Goal: Transaction & Acquisition: Download file/media

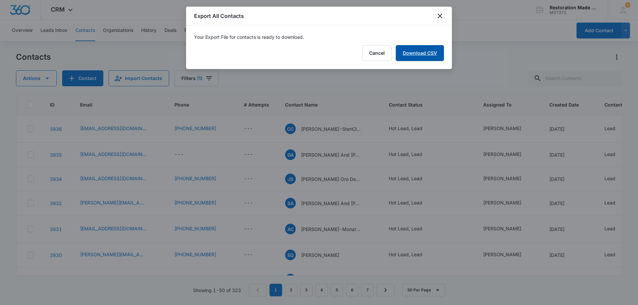
click at [426, 54] on link "Download CSV" at bounding box center [420, 53] width 48 height 16
click at [428, 53] on button "Finish" at bounding box center [430, 53] width 28 height 16
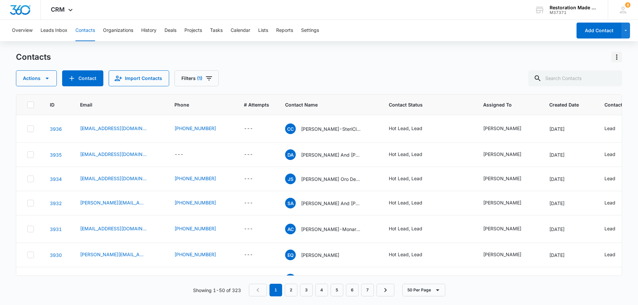
click at [616, 57] on icon "Actions" at bounding box center [617, 57] width 8 height 8
click at [578, 96] on div "Export All Contacts" at bounding box center [584, 95] width 44 height 5
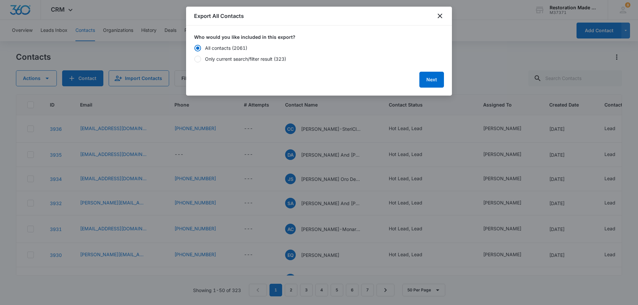
click at [198, 58] on div at bounding box center [197, 59] width 7 height 7
click at [194, 59] on input "Only current search/filter result (323)" at bounding box center [194, 59] width 0 height 0
radio input "false"
radio input "true"
click at [200, 46] on div at bounding box center [197, 48] width 7 height 7
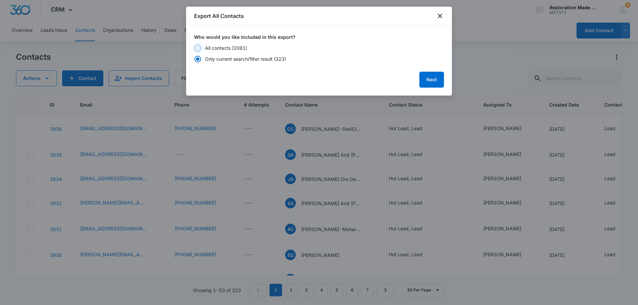
click at [194, 48] on input "All contacts (2061)" at bounding box center [194, 48] width 0 height 0
radio input "true"
click at [430, 81] on button "Next" at bounding box center [432, 80] width 25 height 16
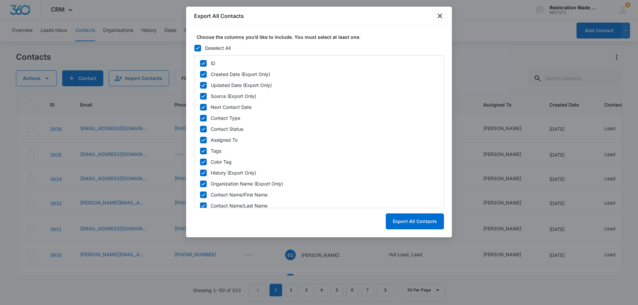
click at [200, 47] on icon at bounding box center [198, 48] width 6 height 6
click at [194, 48] on input "Deselect All" at bounding box center [194, 48] width 0 height 0
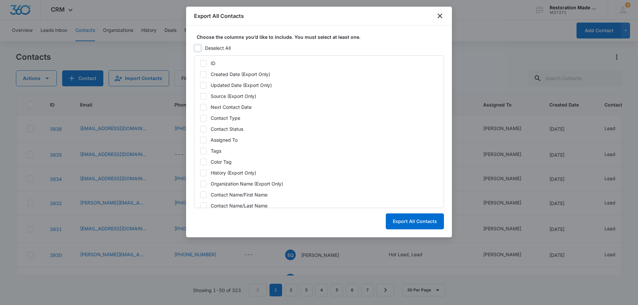
checkbox input "false"
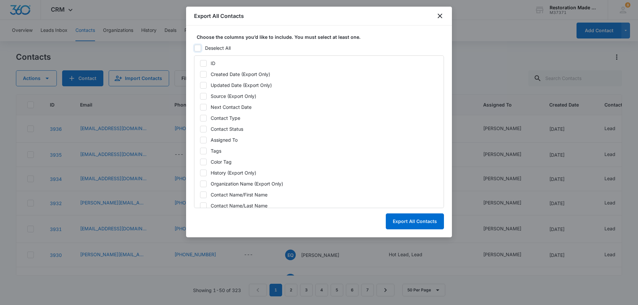
checkbox input "false"
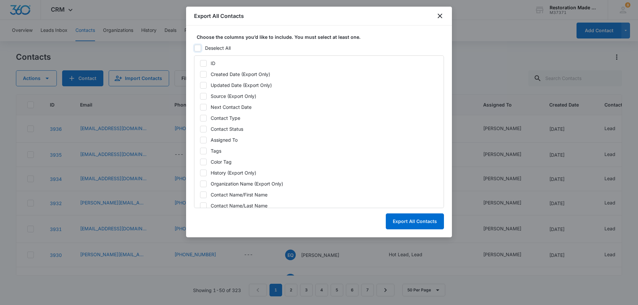
checkbox input "false"
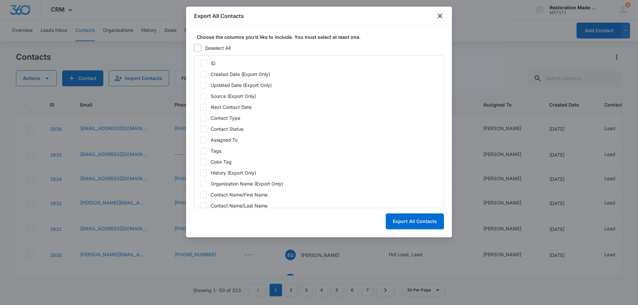
checkbox input "false"
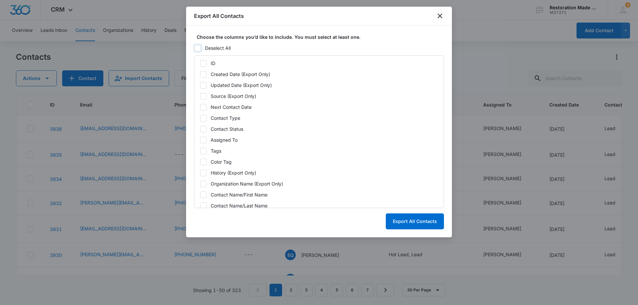
checkbox input "false"
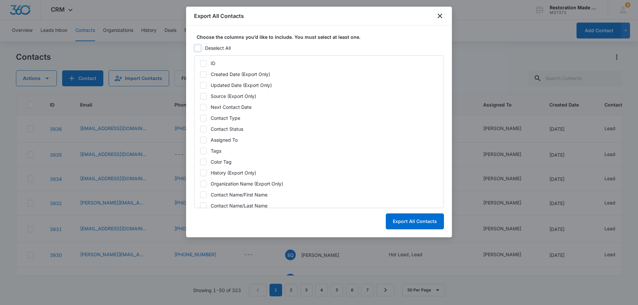
checkbox input "false"
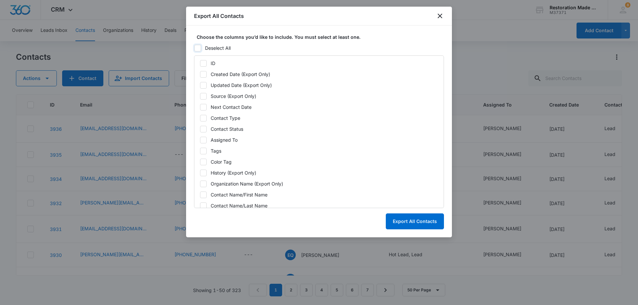
checkbox input "false"
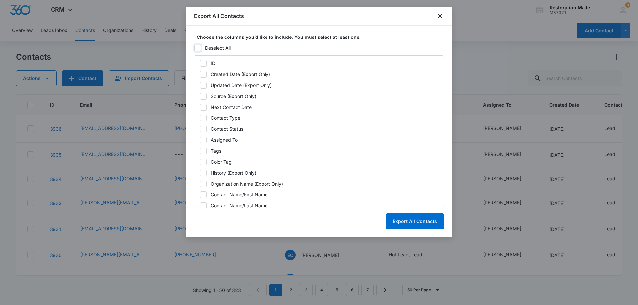
checkbox input "false"
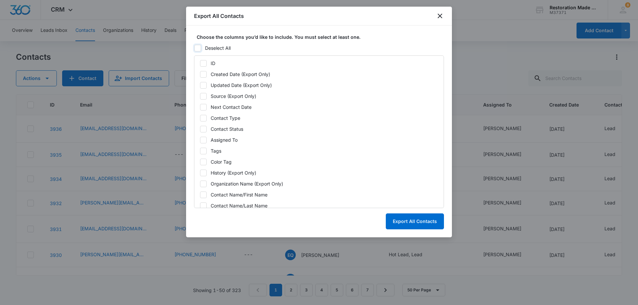
checkbox input "false"
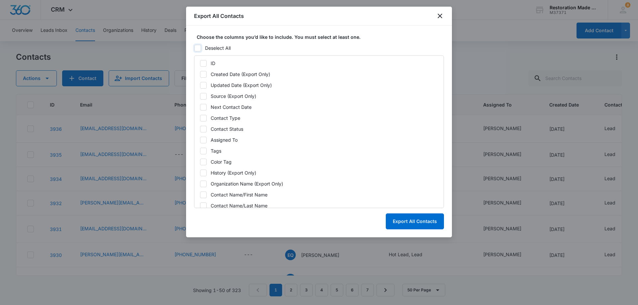
checkbox input "false"
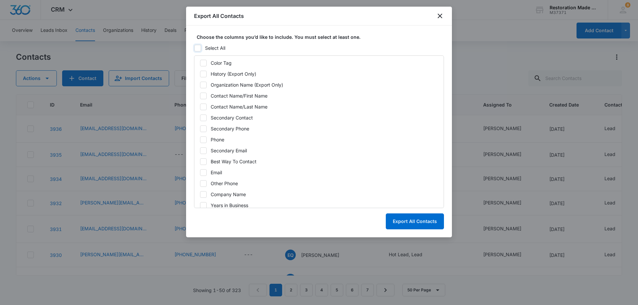
scroll to position [100, 0]
click at [203, 171] on icon at bounding box center [203, 172] width 6 height 6
click at [200, 172] on input "Email" at bounding box center [200, 172] width 0 height 0
checkbox input "true"
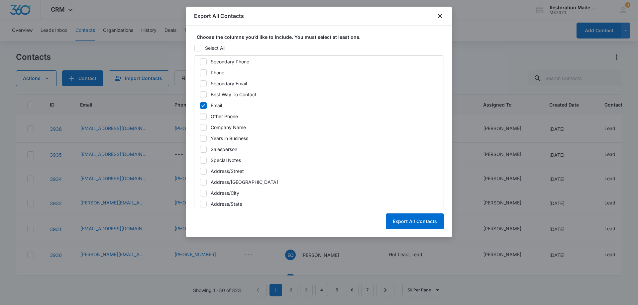
click at [205, 83] on icon at bounding box center [203, 84] width 6 height 6
click at [200, 83] on input "Secondary Email" at bounding box center [200, 83] width 0 height 0
checkbox input "true"
click at [419, 221] on button "Export All Contacts" at bounding box center [415, 222] width 58 height 16
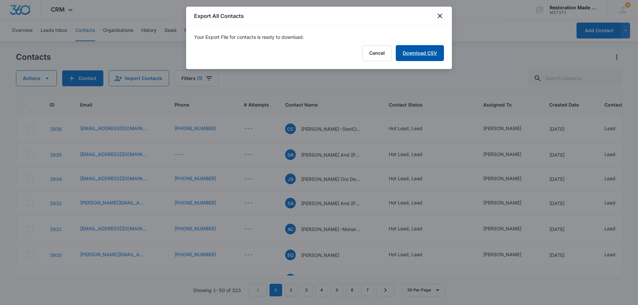
click at [418, 52] on link "Download CSV" at bounding box center [420, 53] width 48 height 16
click at [436, 53] on button "Finish" at bounding box center [430, 53] width 28 height 16
